Goal: Information Seeking & Learning: Learn about a topic

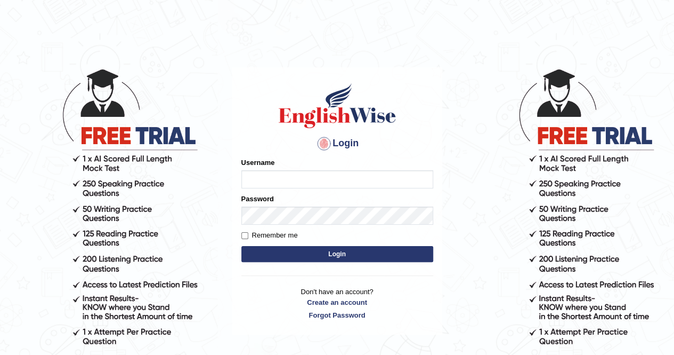
type input "Amy1976"
click at [341, 257] on button "Login" at bounding box center [338, 254] width 192 height 16
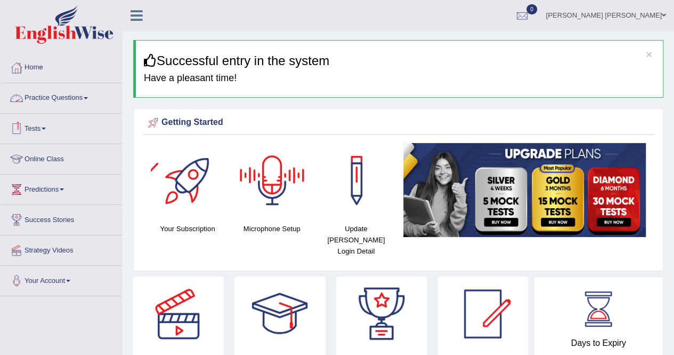
click at [82, 99] on link "Practice Questions" at bounding box center [62, 96] width 122 height 27
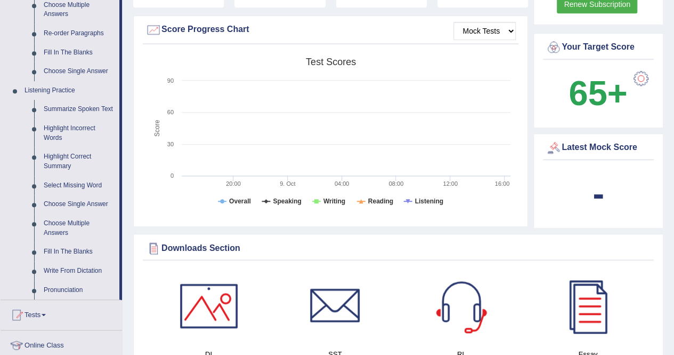
scroll to position [405, 0]
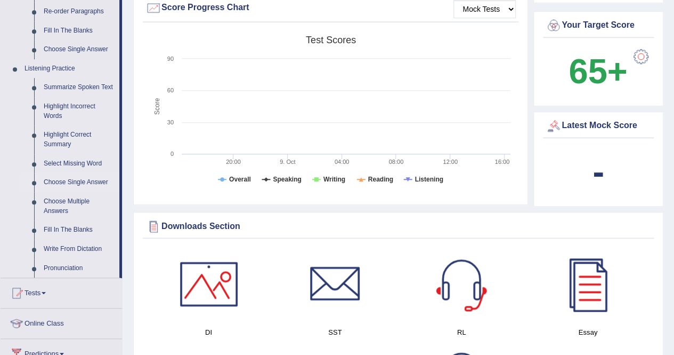
click at [64, 183] on link "Choose Single Answer" at bounding box center [79, 182] width 81 height 19
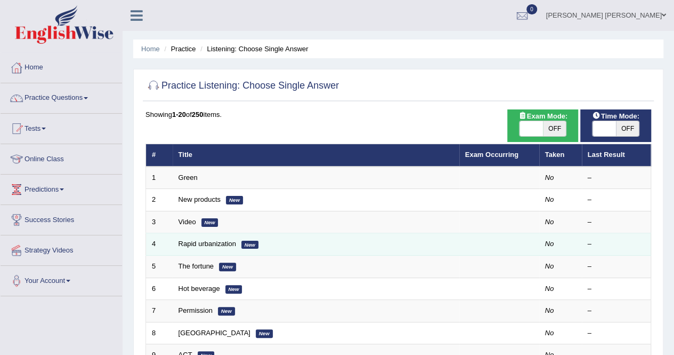
click at [463, 243] on td at bounding box center [500, 244] width 80 height 22
click at [542, 245] on td "No" at bounding box center [561, 244] width 43 height 22
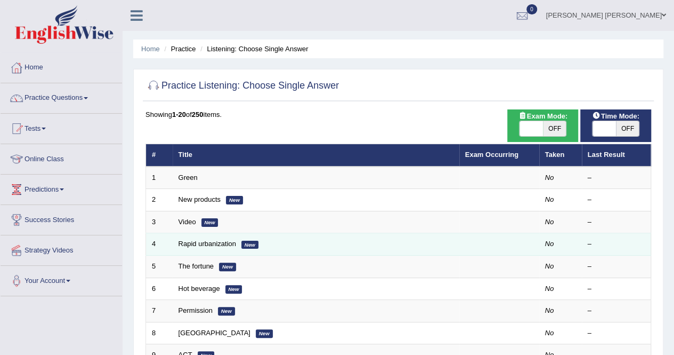
click at [175, 246] on td "Rapid urbanization New" at bounding box center [316, 244] width 287 height 22
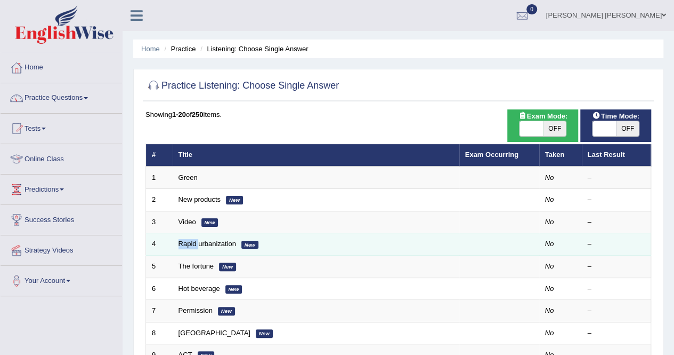
click at [175, 246] on td "Rapid urbanization New" at bounding box center [316, 244] width 287 height 22
click at [151, 248] on td "4" at bounding box center [159, 244] width 27 height 22
click at [245, 246] on em "New" at bounding box center [250, 244] width 17 height 9
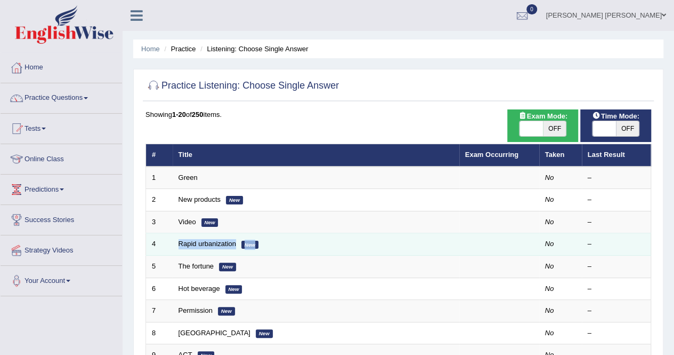
click at [245, 246] on em "New" at bounding box center [250, 244] width 17 height 9
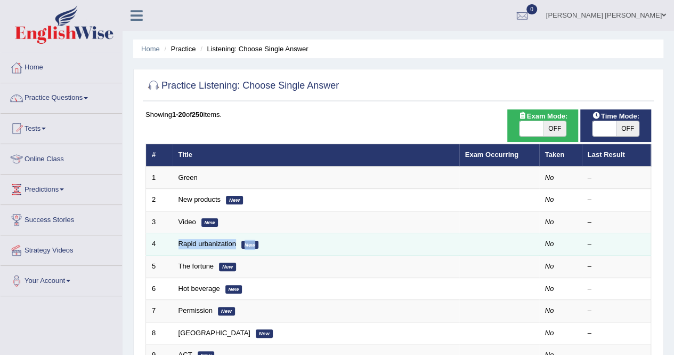
click at [245, 246] on em "New" at bounding box center [250, 244] width 17 height 9
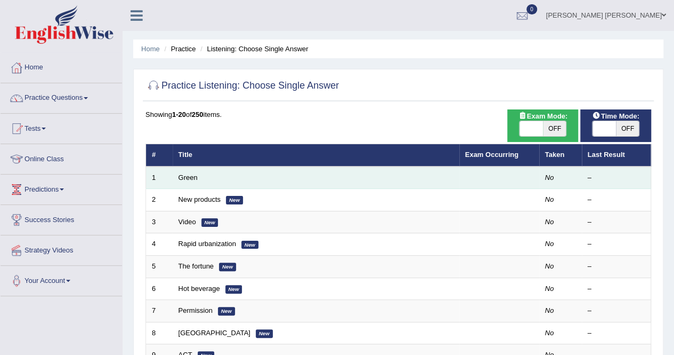
click at [253, 181] on td "Green" at bounding box center [316, 177] width 287 height 22
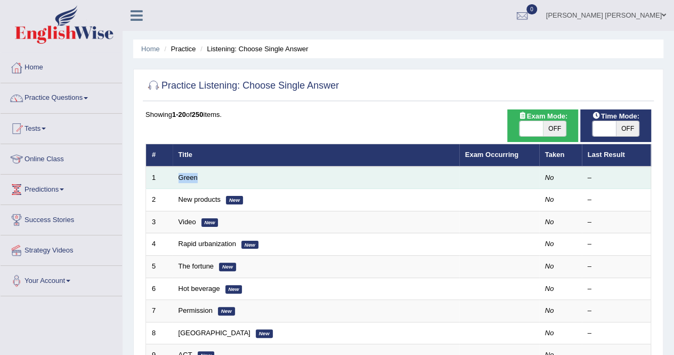
click at [253, 181] on td "Green" at bounding box center [316, 177] width 287 height 22
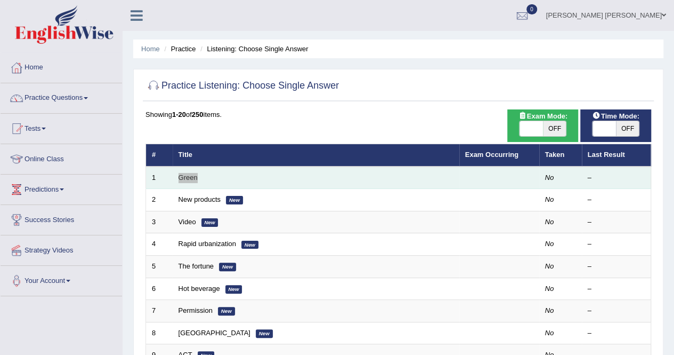
scroll to position [13, 0]
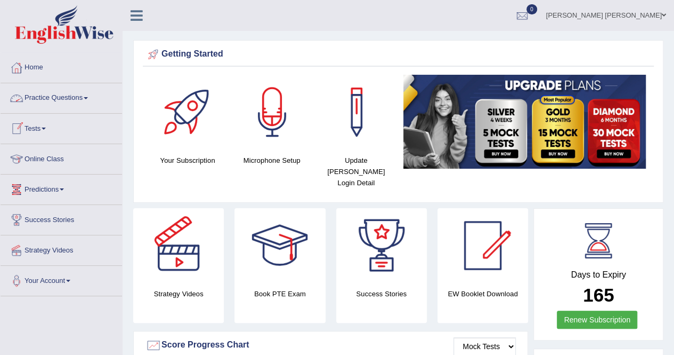
click at [84, 100] on link "Practice Questions" at bounding box center [62, 96] width 122 height 27
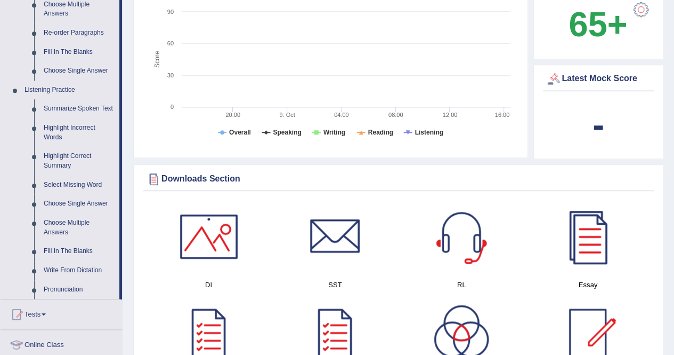
scroll to position [419, 0]
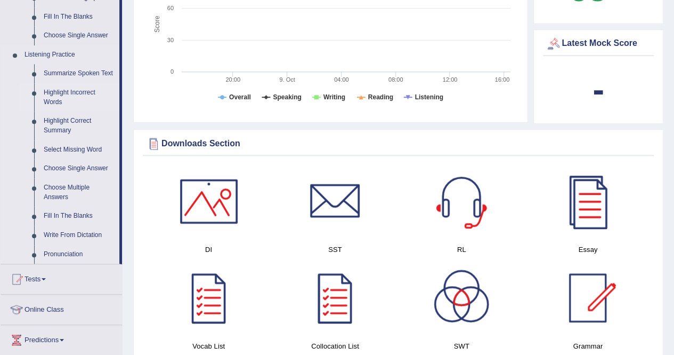
click at [52, 92] on link "Highlight Incorrect Words" at bounding box center [79, 97] width 81 height 28
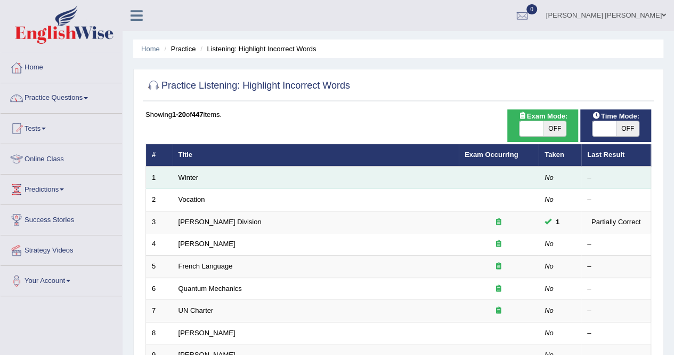
click at [205, 180] on td "Winter" at bounding box center [316, 177] width 286 height 22
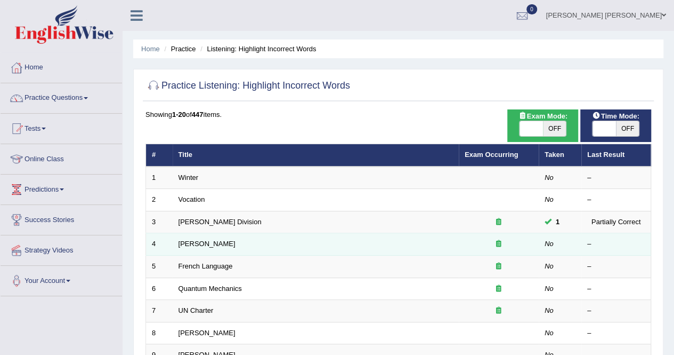
click at [192, 250] on td "[PERSON_NAME]" at bounding box center [316, 244] width 286 height 22
click at [223, 242] on td "[PERSON_NAME]" at bounding box center [316, 244] width 286 height 22
click at [223, 242] on td "Joseph Heller" at bounding box center [316, 244] width 286 height 22
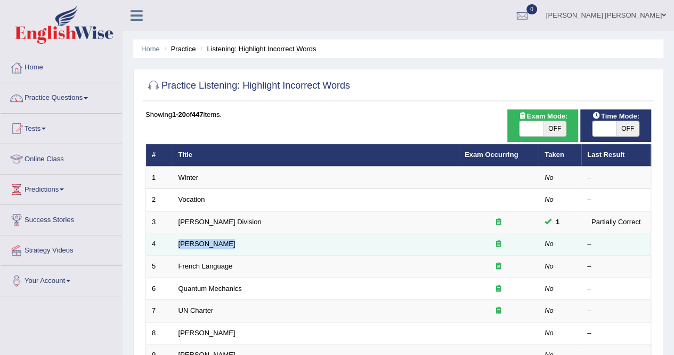
click at [223, 242] on td "Joseph Heller" at bounding box center [316, 244] width 286 height 22
click at [553, 242] on em "No" at bounding box center [549, 243] width 9 height 8
drag, startPoint x: 553, startPoint y: 242, endPoint x: 169, endPoint y: 246, distance: 383.9
click at [169, 246] on tr "4 Joseph Heller No –" at bounding box center [398, 244] width 505 height 22
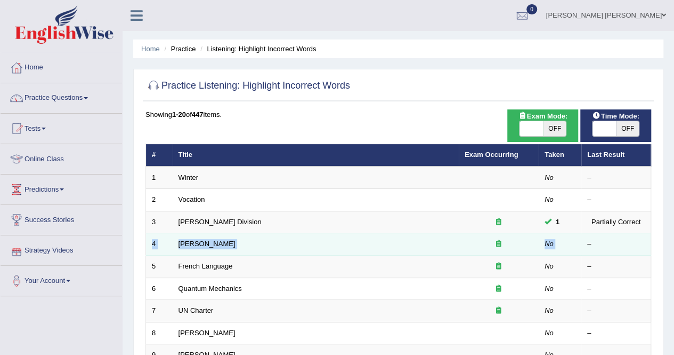
click at [169, 246] on td "4" at bounding box center [159, 244] width 27 height 22
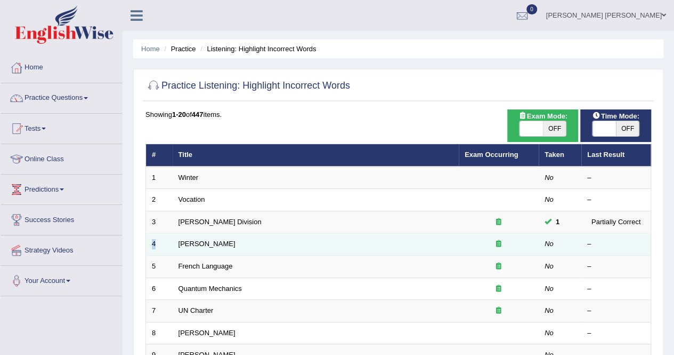
click at [169, 246] on td "4" at bounding box center [159, 244] width 27 height 22
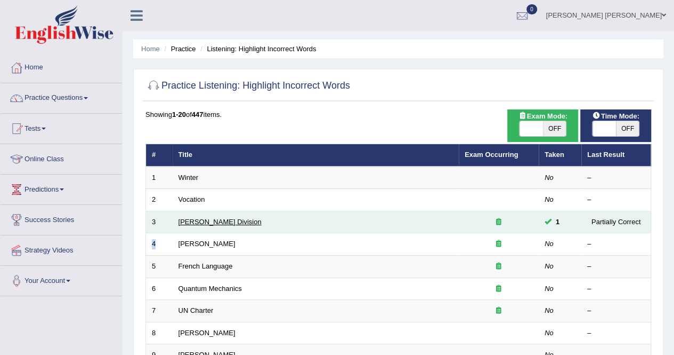
click at [204, 220] on link "Ward Division" at bounding box center [220, 222] width 83 height 8
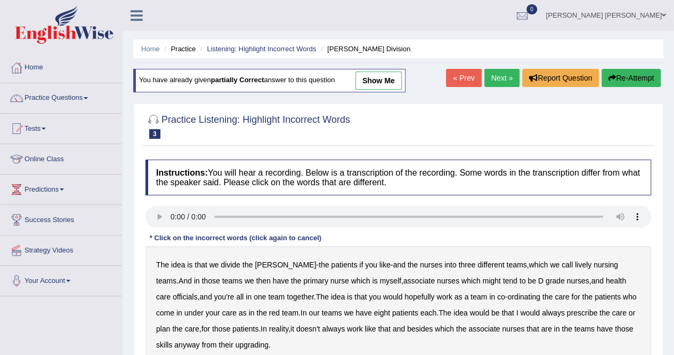
click at [502, 78] on link "Next »" at bounding box center [502, 78] width 35 height 18
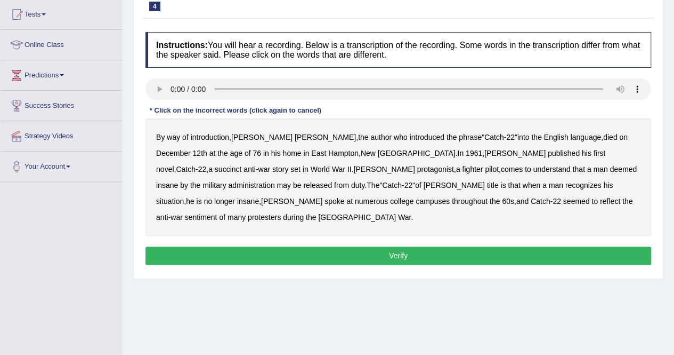
scroll to position [128, 0]
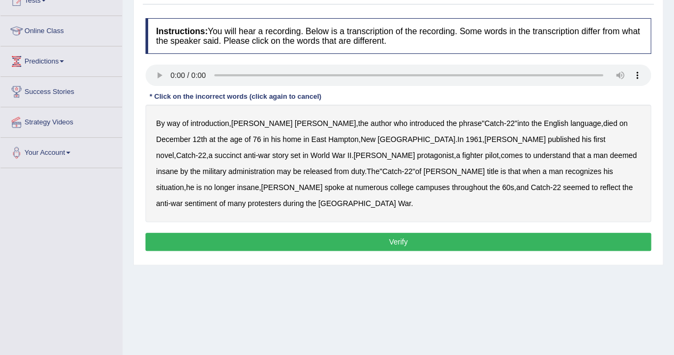
click at [397, 232] on button "Verify" at bounding box center [399, 241] width 506 height 18
click at [242, 151] on b "succinct" at bounding box center [228, 155] width 27 height 9
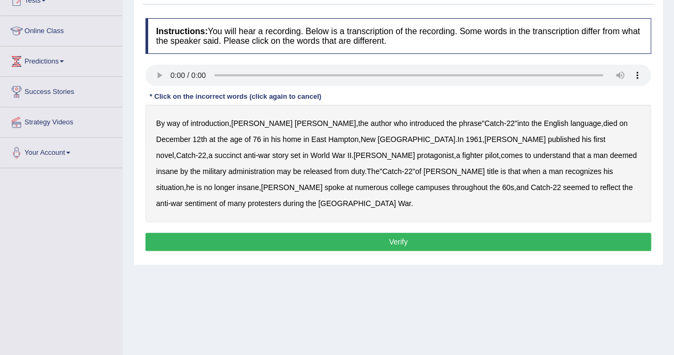
click at [242, 151] on b "succinct" at bounding box center [228, 155] width 27 height 9
click at [275, 167] on b "administration" at bounding box center [251, 171] width 46 height 9
click at [600, 187] on b "reflect" at bounding box center [610, 187] width 20 height 9
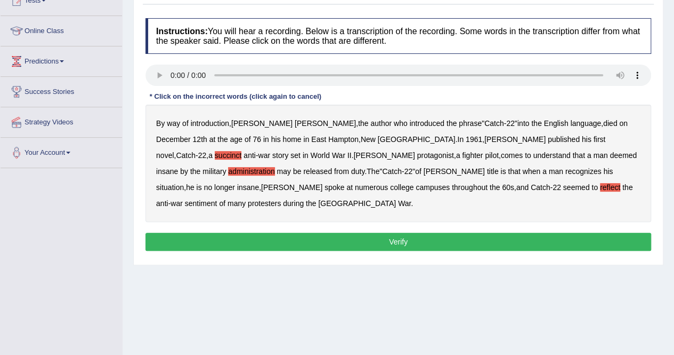
click at [600, 187] on b "reflect" at bounding box center [610, 187] width 20 height 9
click at [417, 153] on b "protagonist" at bounding box center [435, 155] width 37 height 9
click at [395, 232] on button "Verify" at bounding box center [399, 241] width 506 height 18
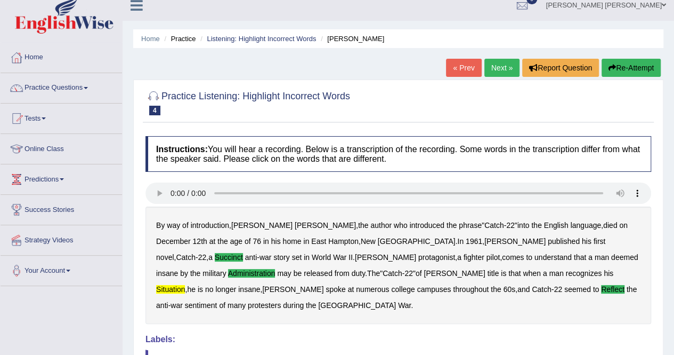
scroll to position [0, 0]
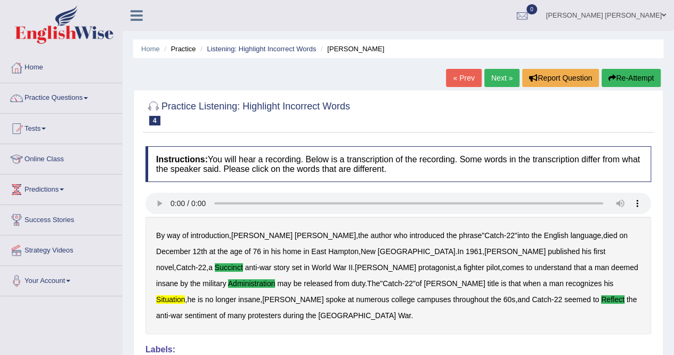
click at [492, 76] on link "Next »" at bounding box center [502, 78] width 35 height 18
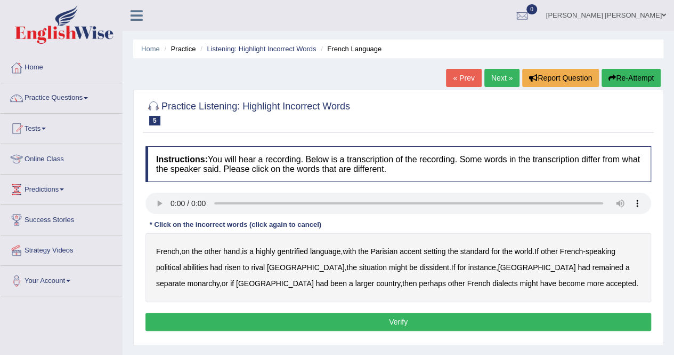
click at [420, 267] on b "dissident" at bounding box center [434, 267] width 29 height 9
click at [219, 279] on b "monarchy" at bounding box center [203, 283] width 32 height 9
click at [288, 247] on b "gentrified" at bounding box center [292, 251] width 31 height 9
click at [314, 279] on b "[GEOGRAPHIC_DATA]" at bounding box center [275, 283] width 78 height 9
click at [391, 321] on button "Verify" at bounding box center [399, 321] width 506 height 18
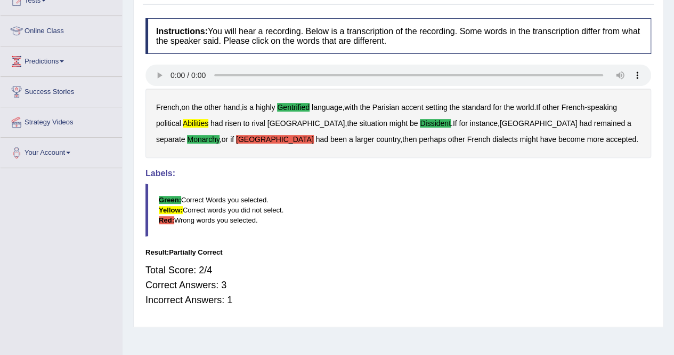
scroll to position [149, 0]
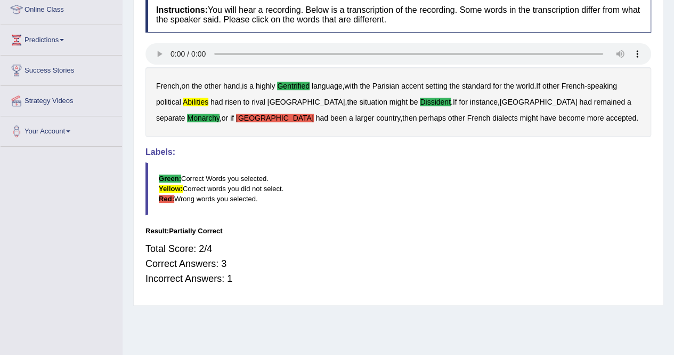
click at [420, 103] on b "dissident" at bounding box center [435, 102] width 31 height 9
click at [297, 82] on b "gentrified" at bounding box center [293, 86] width 33 height 9
click at [297, 84] on b "gentrified" at bounding box center [293, 86] width 33 height 9
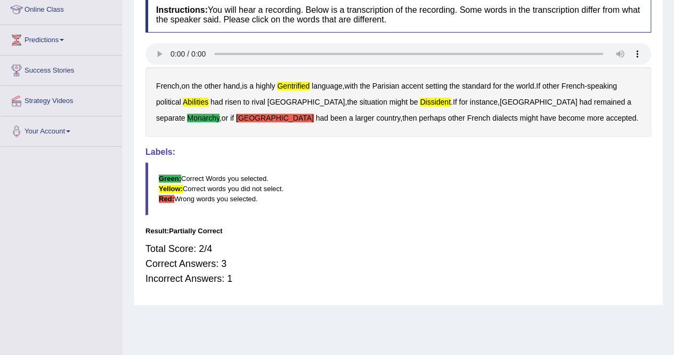
click at [297, 84] on b "gentrified" at bounding box center [293, 86] width 33 height 9
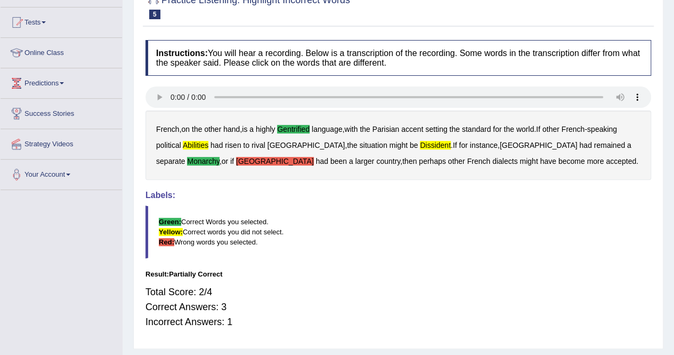
scroll to position [85, 0]
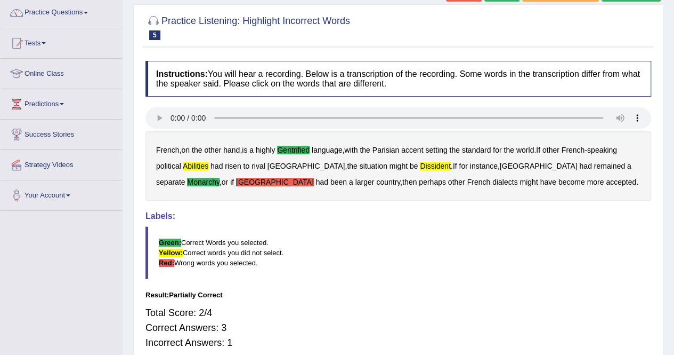
click at [301, 148] on b "gentrified" at bounding box center [293, 150] width 33 height 9
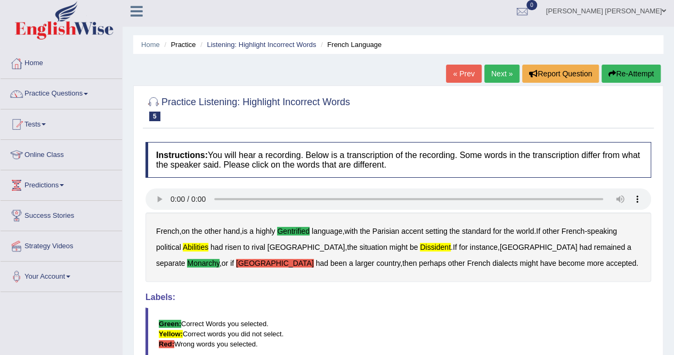
scroll to position [0, 0]
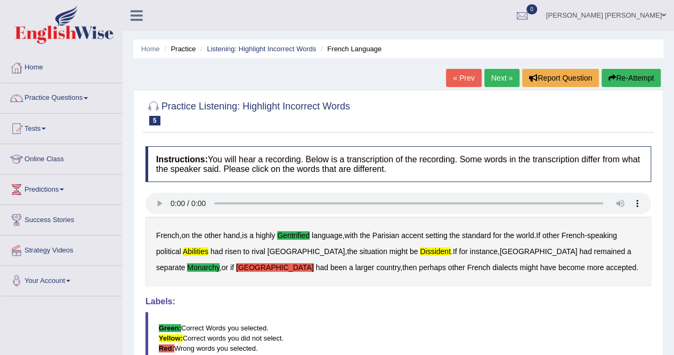
click at [500, 76] on link "Next »" at bounding box center [502, 78] width 35 height 18
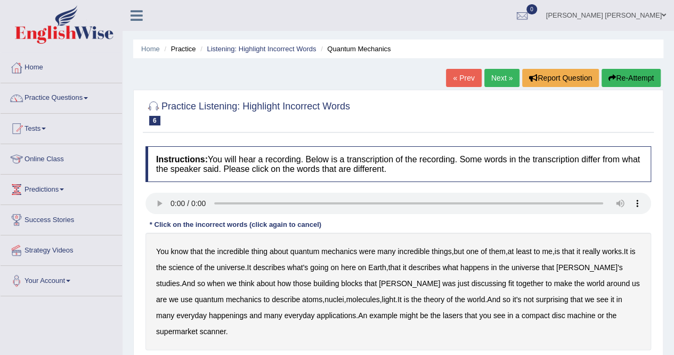
click at [367, 267] on b "on" at bounding box center [362, 267] width 9 height 9
click at [209, 315] on b "happenings" at bounding box center [228, 315] width 38 height 9
click at [567, 314] on b "machine" at bounding box center [581, 315] width 28 height 9
click at [184, 264] on b "science" at bounding box center [180, 267] width 25 height 9
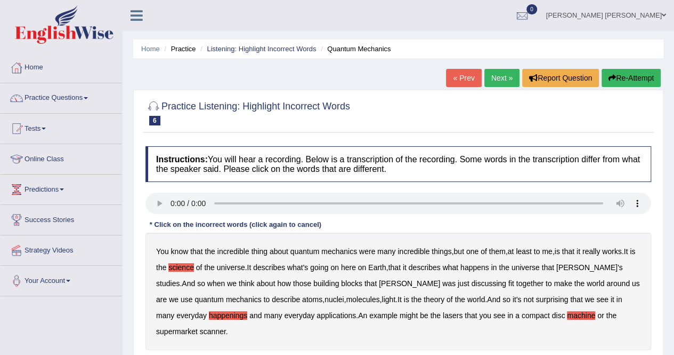
click at [501, 267] on div "You know that the incredible thing about quantum mechanics were many incredible…" at bounding box center [399, 290] width 506 height 117
click at [497, 267] on b "in" at bounding box center [495, 267] width 6 height 9
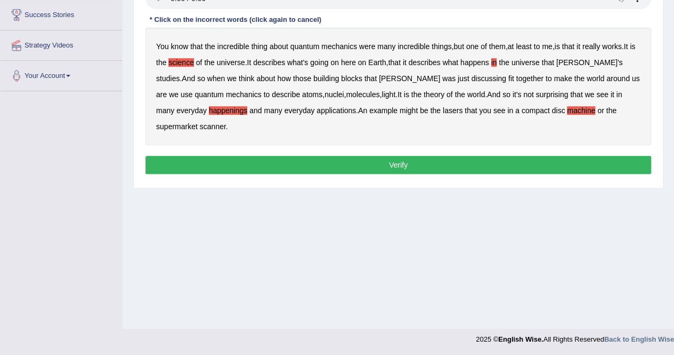
scroll to position [205, 0]
click at [403, 156] on button "Verify" at bounding box center [399, 165] width 506 height 18
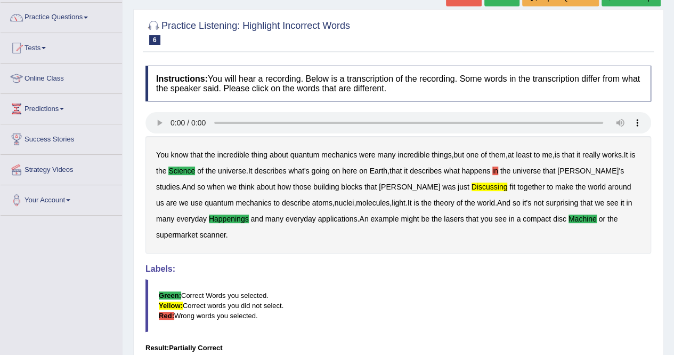
scroll to position [55, 0]
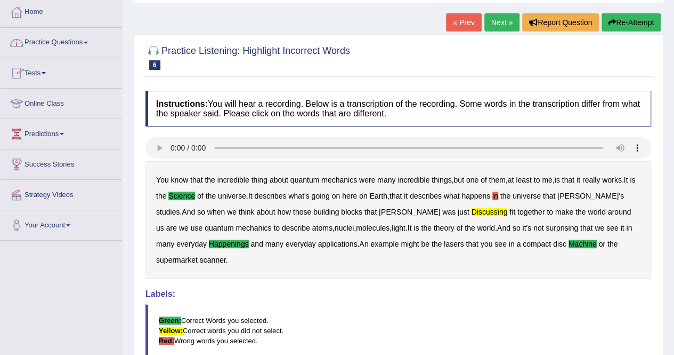
click at [88, 42] on span at bounding box center [86, 43] width 4 height 2
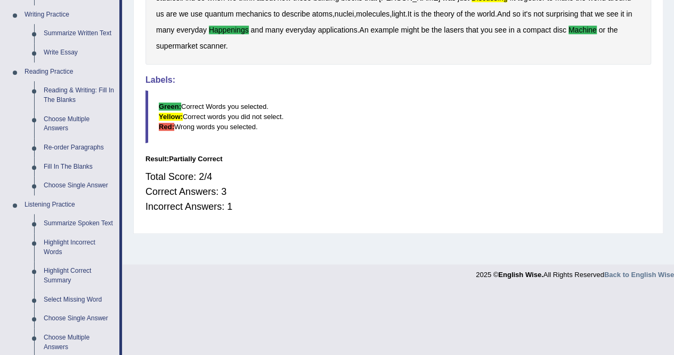
scroll to position [290, 0]
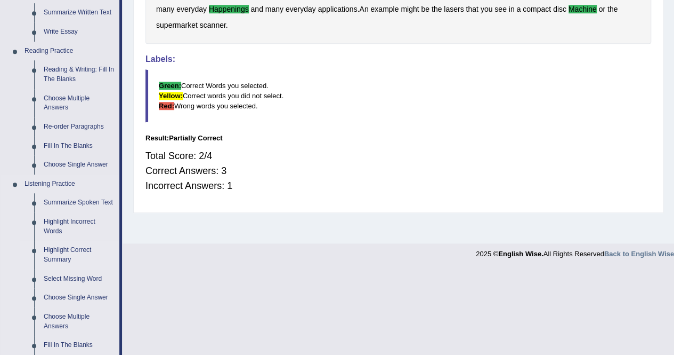
click at [69, 249] on link "Highlight Correct Summary" at bounding box center [79, 254] width 81 height 28
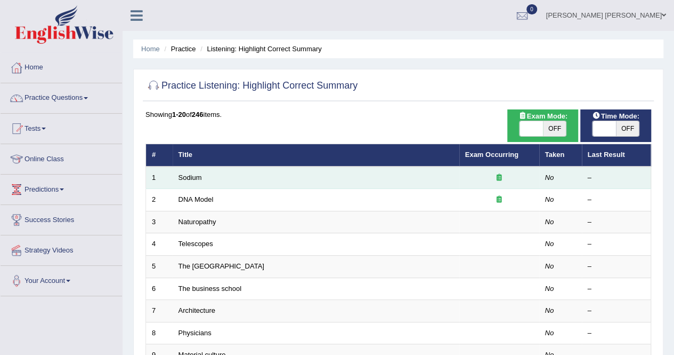
click at [351, 176] on td "Sodium" at bounding box center [316, 177] width 287 height 22
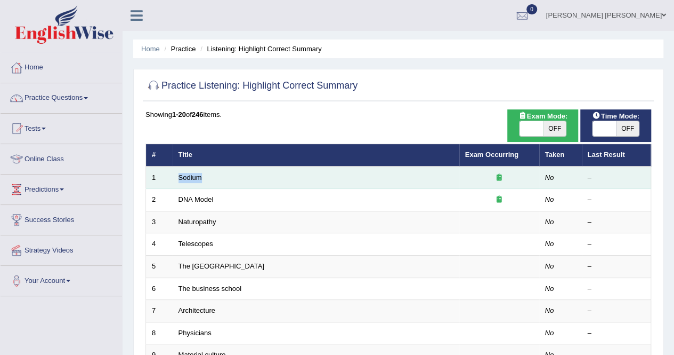
click at [351, 176] on td "Sodium" at bounding box center [316, 177] width 287 height 22
click at [211, 176] on td "Sodium" at bounding box center [316, 177] width 287 height 22
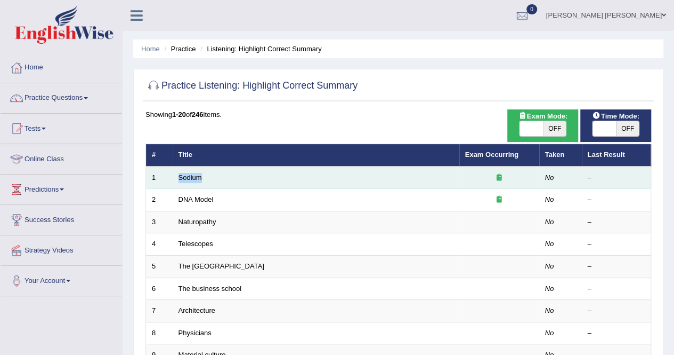
click at [211, 176] on td "Sodium" at bounding box center [316, 177] width 287 height 22
click at [551, 181] on td "No" at bounding box center [561, 177] width 43 height 22
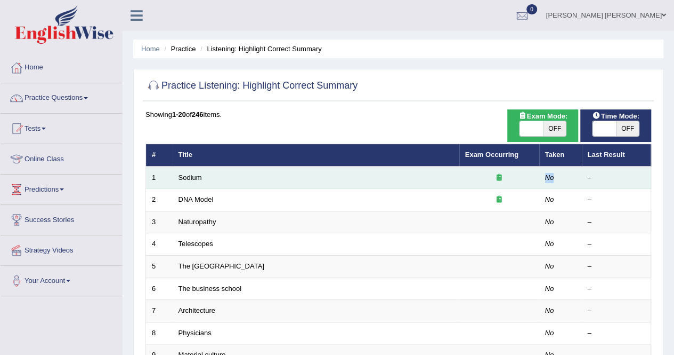
click at [551, 181] on td "No" at bounding box center [561, 177] width 43 height 22
click at [472, 183] on td at bounding box center [500, 177] width 80 height 22
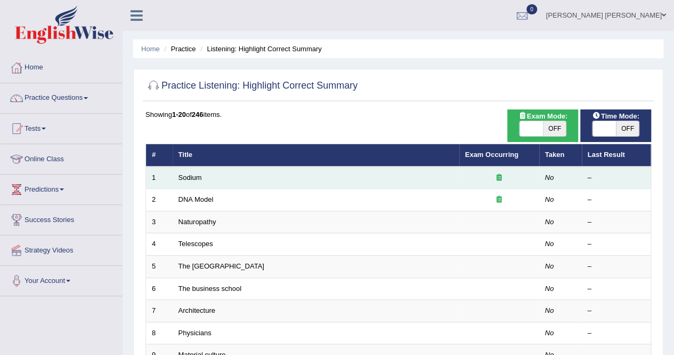
click at [472, 183] on td at bounding box center [500, 177] width 80 height 22
click at [187, 176] on link "Sodium" at bounding box center [190, 177] width 23 height 8
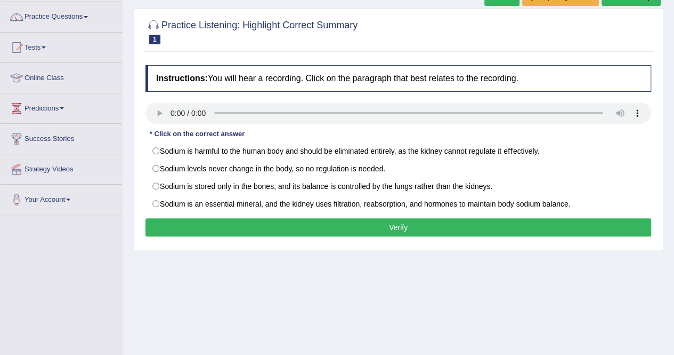
scroll to position [85, 0]
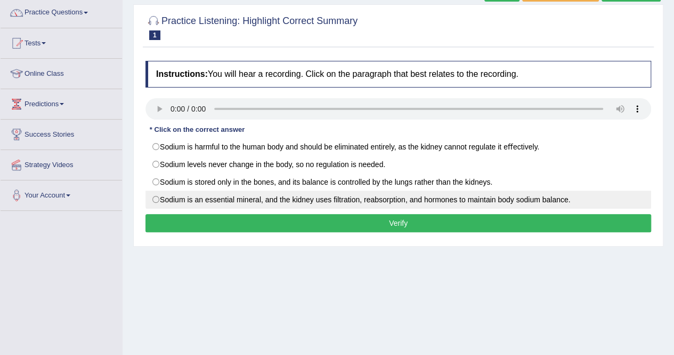
click at [156, 197] on label "Sodium is an essential mineral, and the kidney uses ﬁltration, reabsorption, an…" at bounding box center [399, 199] width 506 height 18
radio input "true"
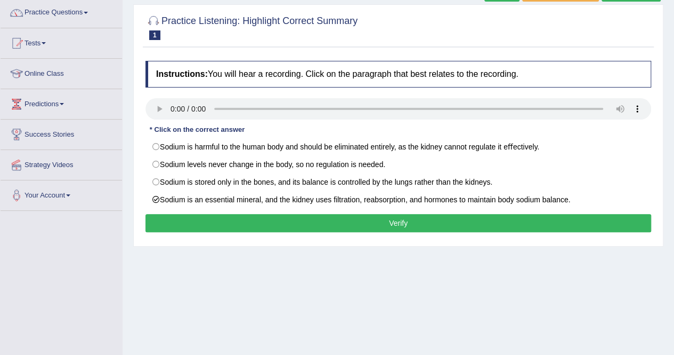
click at [380, 222] on button "Verify" at bounding box center [399, 223] width 506 height 18
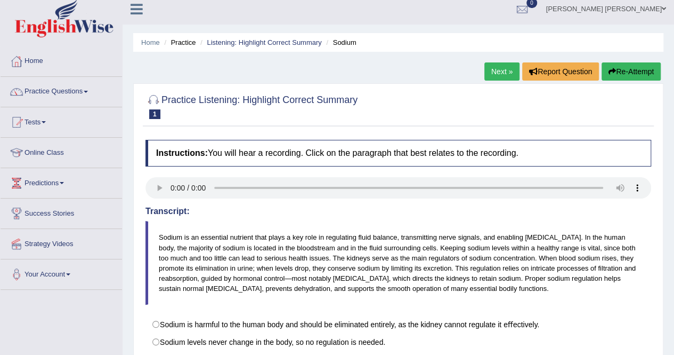
scroll to position [0, 0]
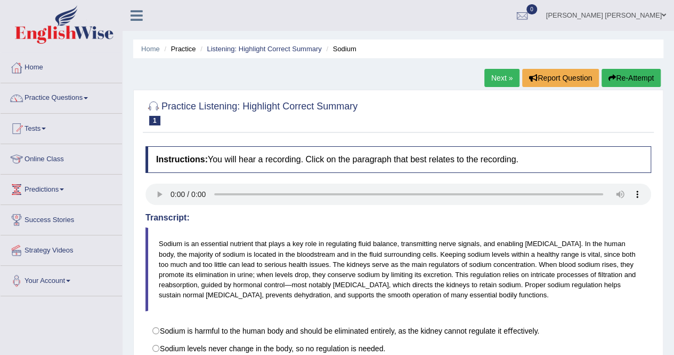
click at [503, 81] on link "Next »" at bounding box center [502, 78] width 35 height 18
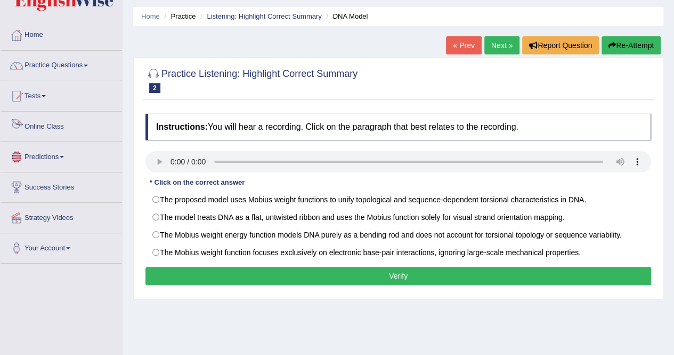
scroll to position [32, 0]
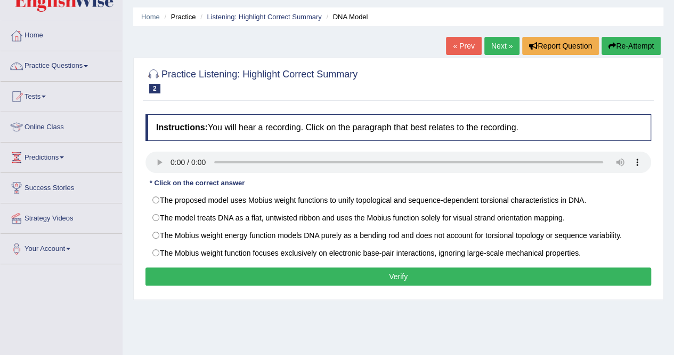
click at [502, 47] on link "Next »" at bounding box center [502, 46] width 35 height 18
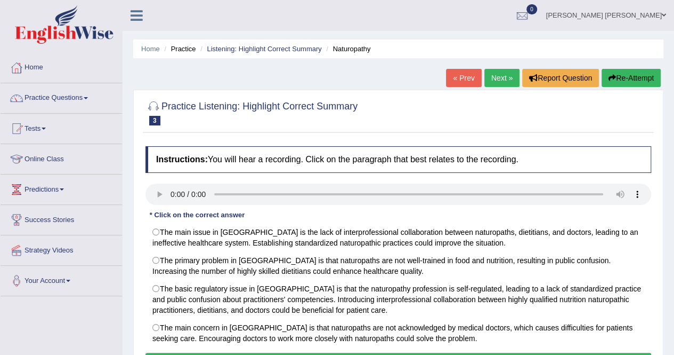
click at [502, 47] on ul "Home Practice Listening: Highlight Correct Summary Naturopathy" at bounding box center [398, 48] width 530 height 19
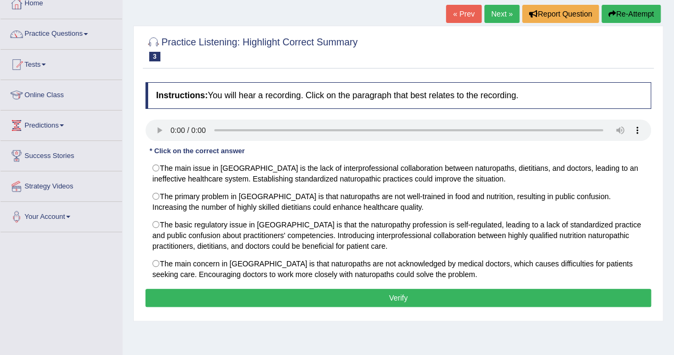
scroll to position [85, 0]
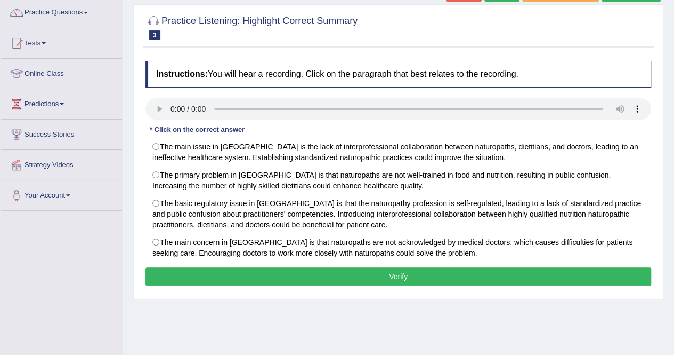
click at [671, 314] on div "Home Practice Listening: Highlight Correct Summary Naturopathy « Prev Next » Re…" at bounding box center [399, 181] width 552 height 533
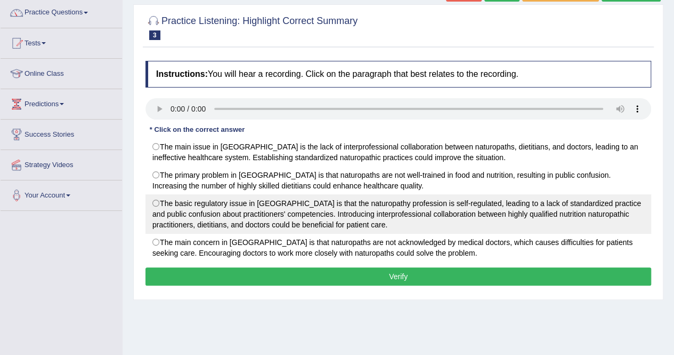
click at [590, 210] on label "The basic regulatory issue in [GEOGRAPHIC_DATA] is that the naturopathy profess…" at bounding box center [399, 213] width 506 height 39
radio input "true"
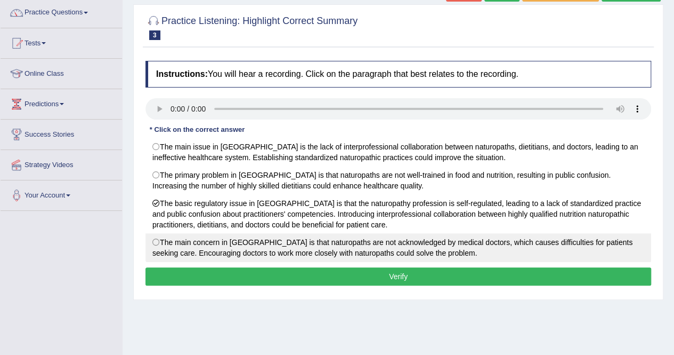
click at [152, 239] on label "The main concern in [GEOGRAPHIC_DATA] is that naturopaths are not acknowledged …" at bounding box center [399, 247] width 506 height 29
radio input "true"
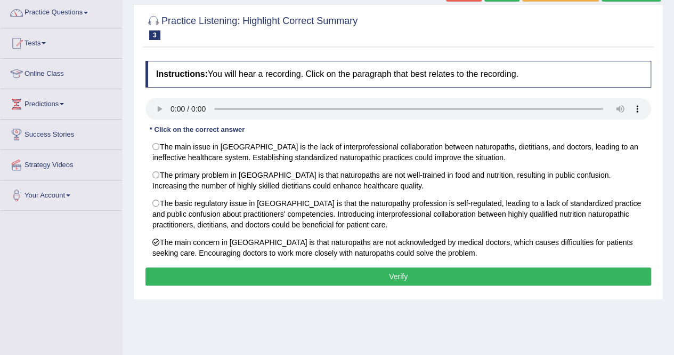
click at [406, 273] on button "Verify" at bounding box center [399, 276] width 506 height 18
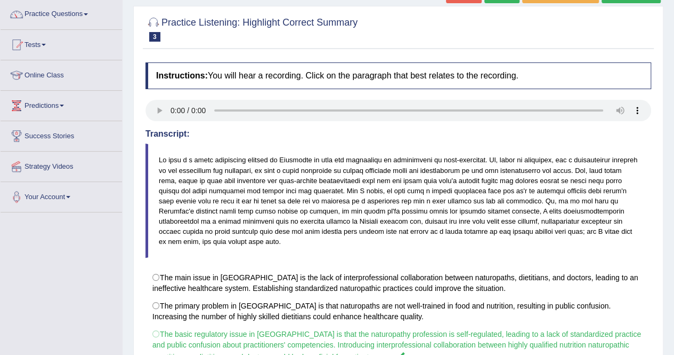
scroll to position [78, 0]
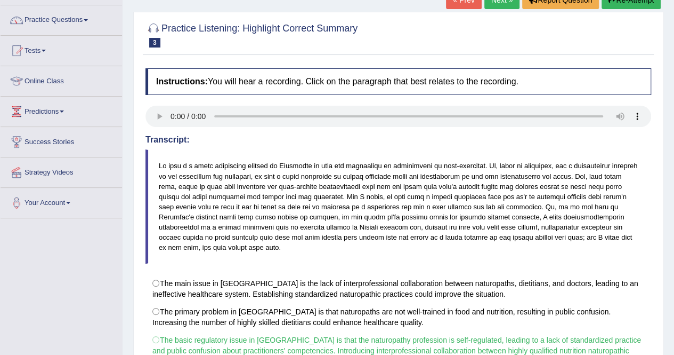
click at [632, 5] on button "Re-Attempt" at bounding box center [631, 0] width 59 height 18
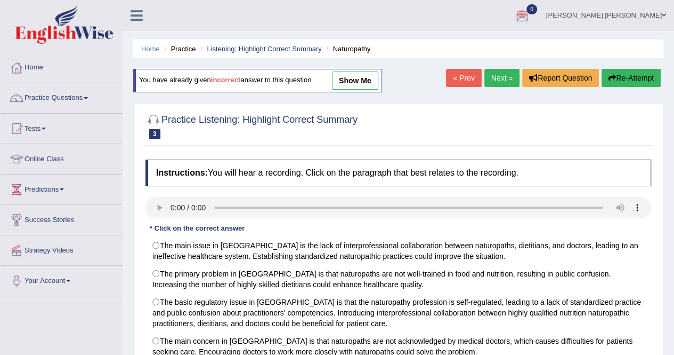
click at [458, 77] on link "« Prev" at bounding box center [463, 78] width 35 height 18
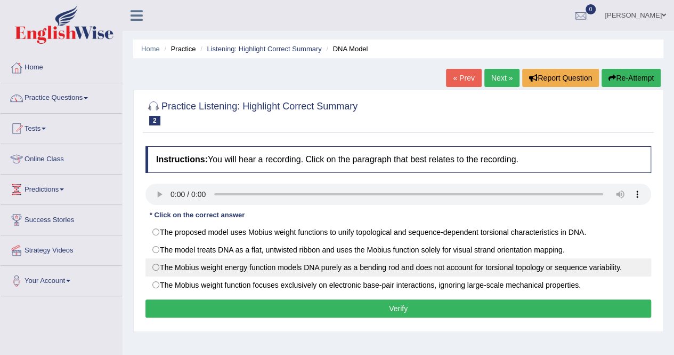
click at [239, 264] on label "The Mobius weight energy function models DNA purely as a bending rod and does n…" at bounding box center [399, 267] width 506 height 18
radio input "true"
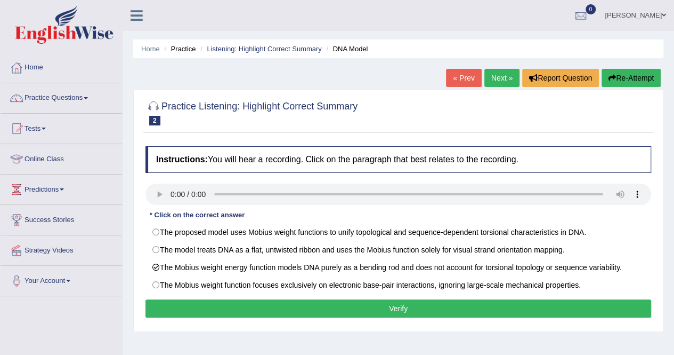
click at [371, 308] on button "Verify" at bounding box center [399, 308] width 506 height 18
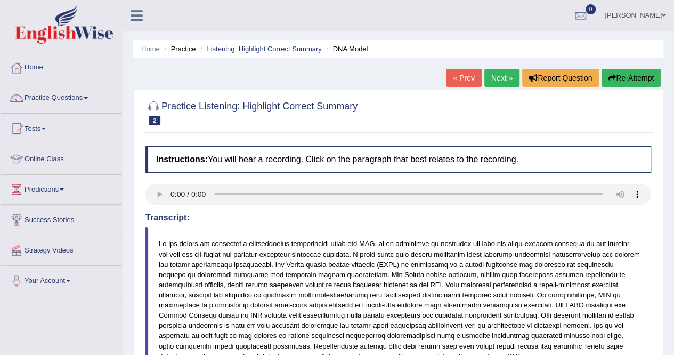
click at [621, 76] on button "Re-Attempt" at bounding box center [631, 78] width 59 height 18
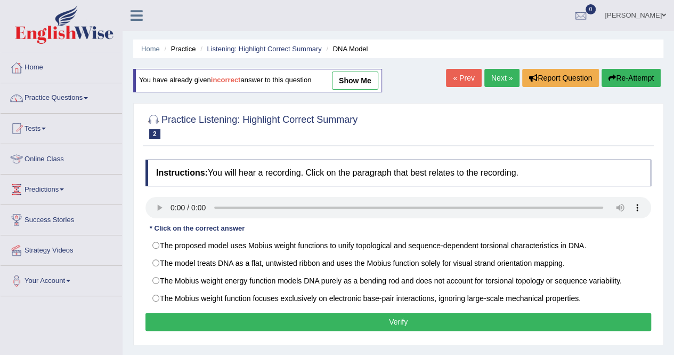
click at [458, 78] on link "« Prev" at bounding box center [463, 78] width 35 height 18
